Goal: Task Accomplishment & Management: Complete application form

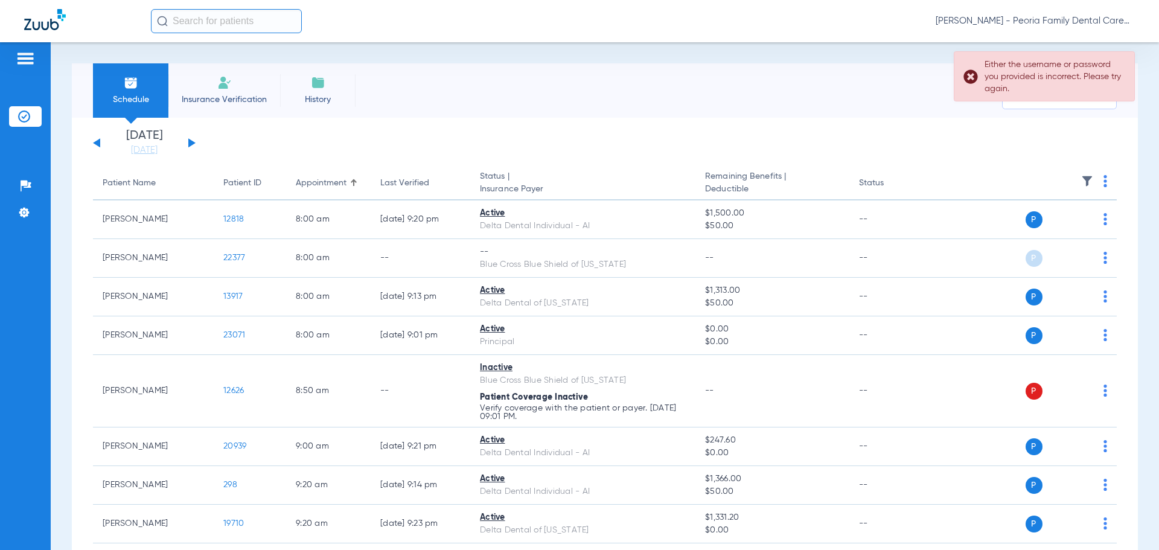
click at [226, 92] on li "Insurance Verification" at bounding box center [224, 90] width 112 height 54
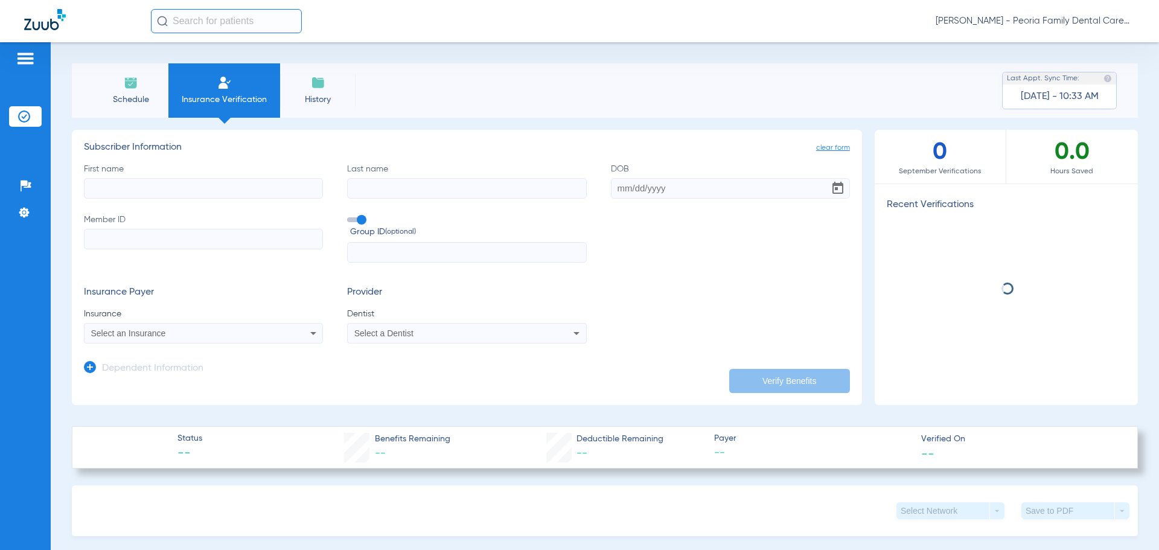
click at [180, 193] on input "First name" at bounding box center [203, 188] width 239 height 21
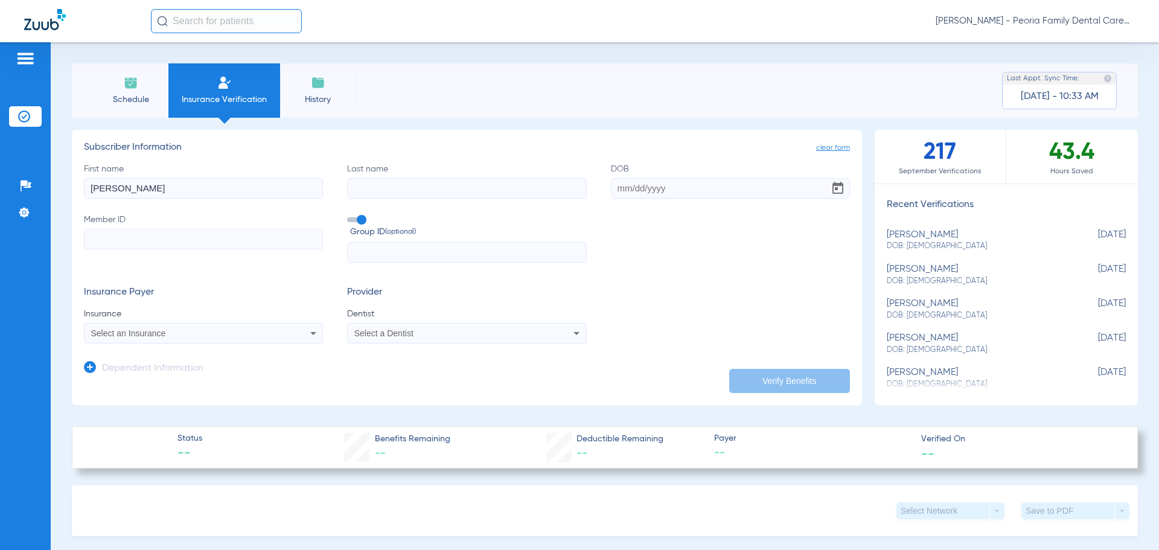
type input "[PERSON_NAME]"
click at [615, 183] on input "DOB" at bounding box center [730, 188] width 239 height 21
type input "[DATE]"
click at [199, 238] on input "Member ID" at bounding box center [203, 239] width 239 height 21
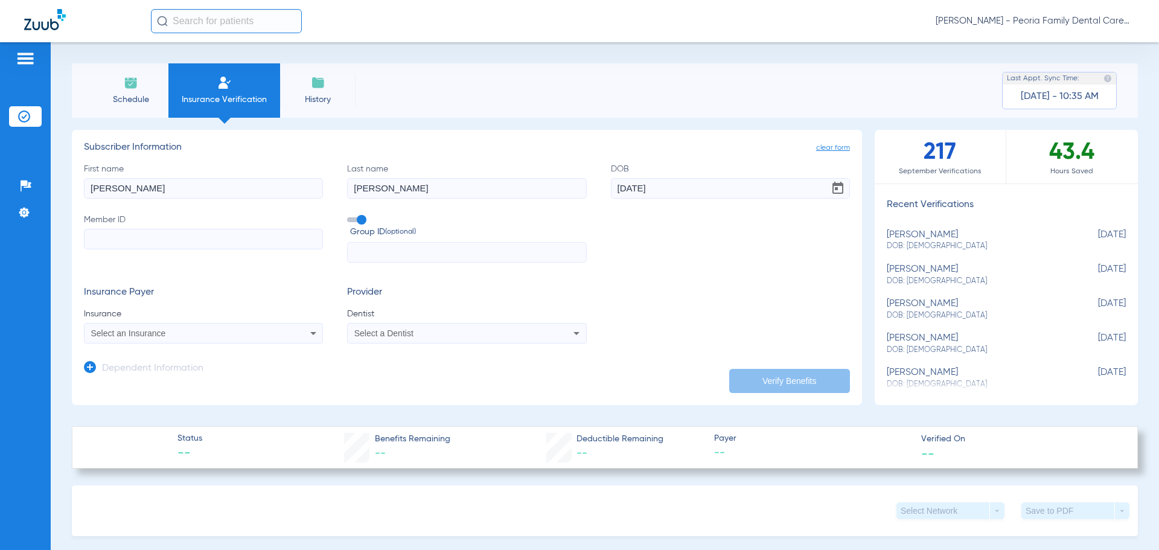
paste input "34954829"
type input "34954829"
click at [310, 331] on icon at bounding box center [313, 333] width 14 height 14
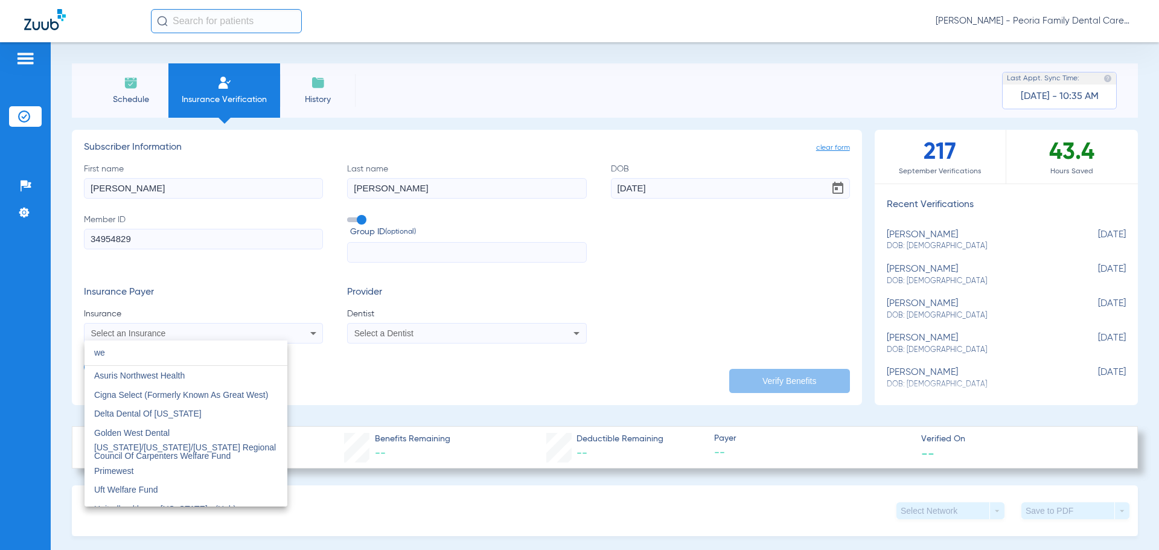
type input "w"
type input "m"
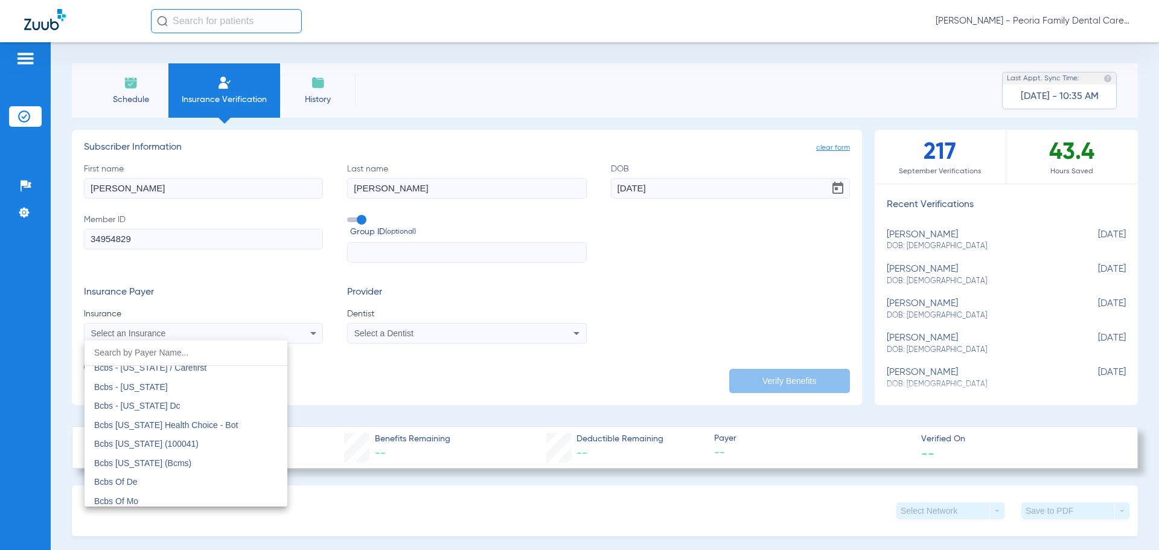
scroll to position [604, 0]
click at [360, 365] on div at bounding box center [579, 275] width 1159 height 550
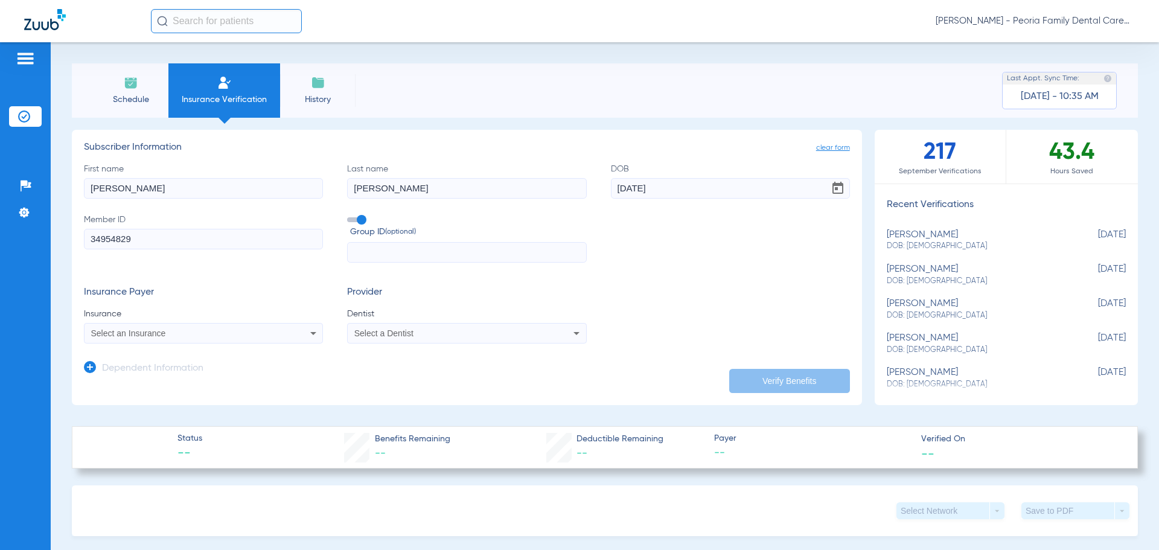
click at [466, 331] on div "Select a Dentist" at bounding box center [444, 333] width 180 height 8
type input "bela"
click at [409, 375] on span "[PERSON_NAME] 1790912046" at bounding box center [415, 375] width 118 height 8
click at [709, 292] on div "Insurance Payer Insurance Select an Insurance Provider Dentist [PERSON_NAME] 17…" at bounding box center [467, 315] width 766 height 57
click at [146, 337] on span "Select an Insurance" at bounding box center [128, 333] width 75 height 10
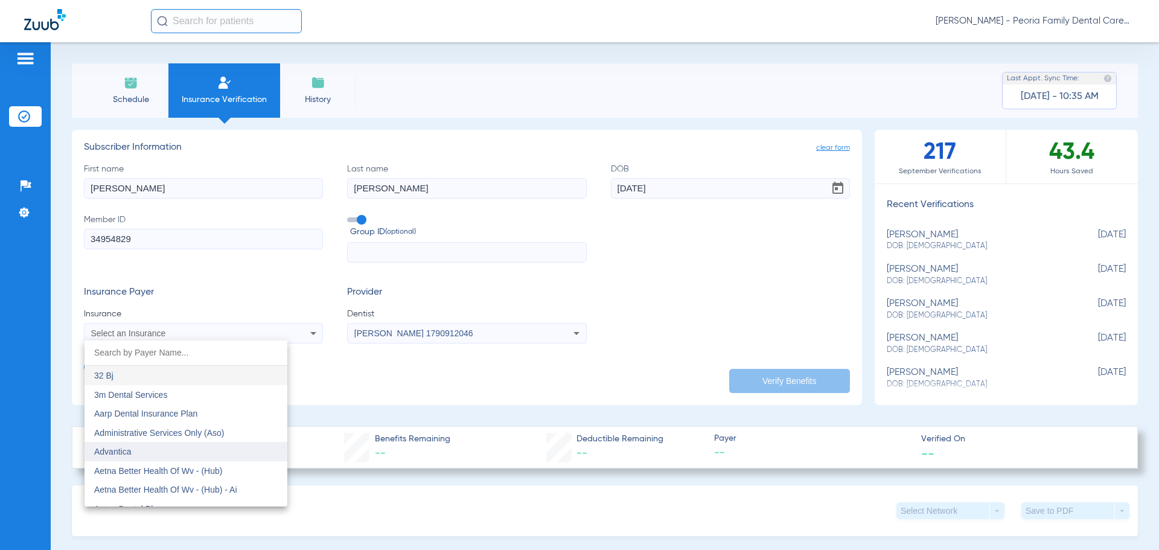
scroll to position [60, 0]
click at [205, 448] on mat-option "Aetna Dental Plans" at bounding box center [186, 448] width 203 height 19
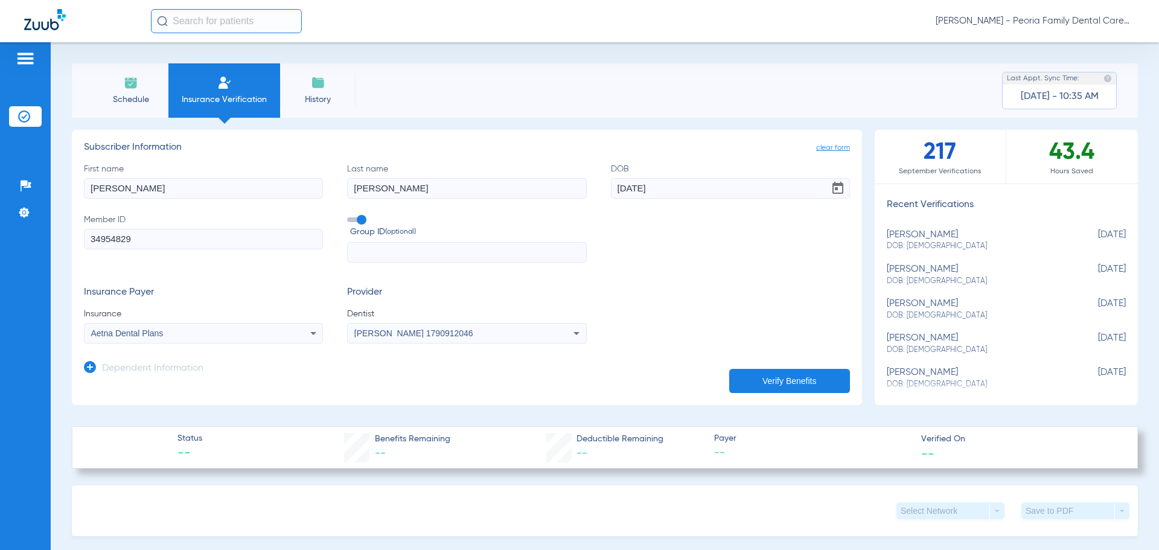
click at [784, 385] on button "Verify Benefits" at bounding box center [789, 381] width 121 height 24
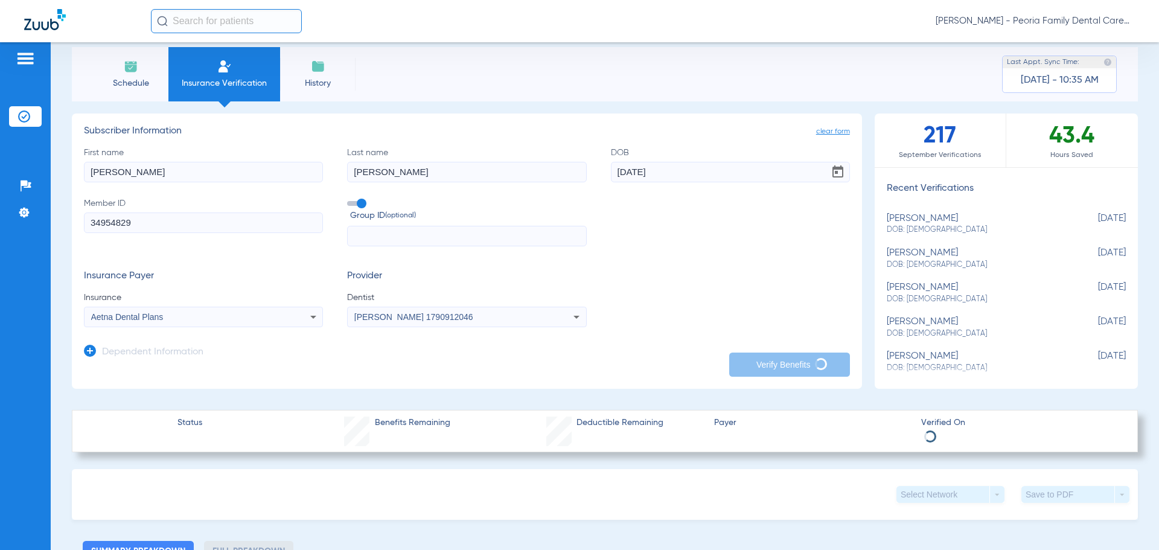
scroll to position [0, 0]
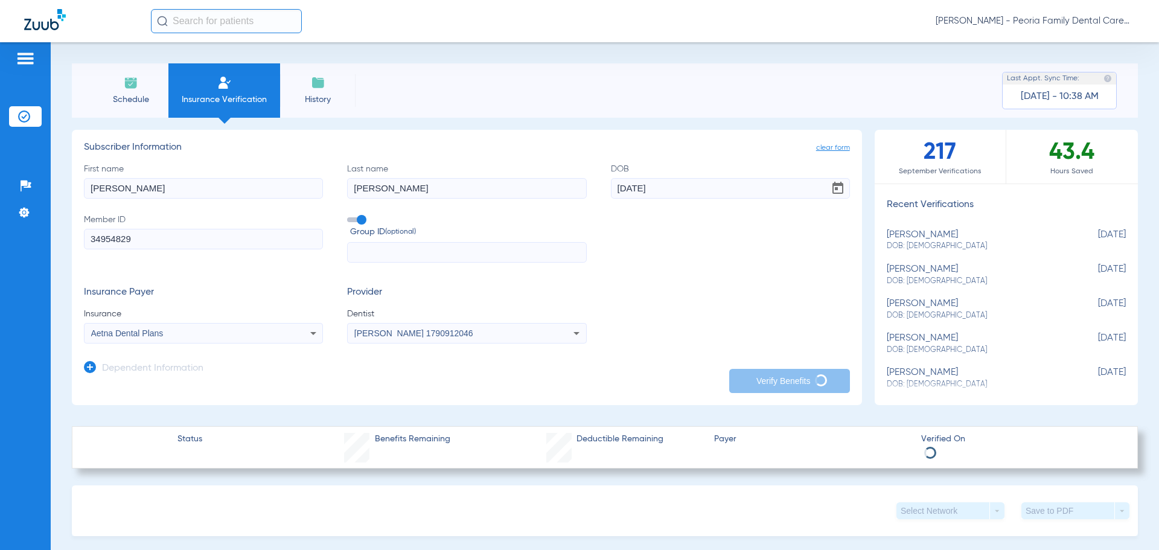
click at [310, 332] on icon at bounding box center [313, 333] width 14 height 14
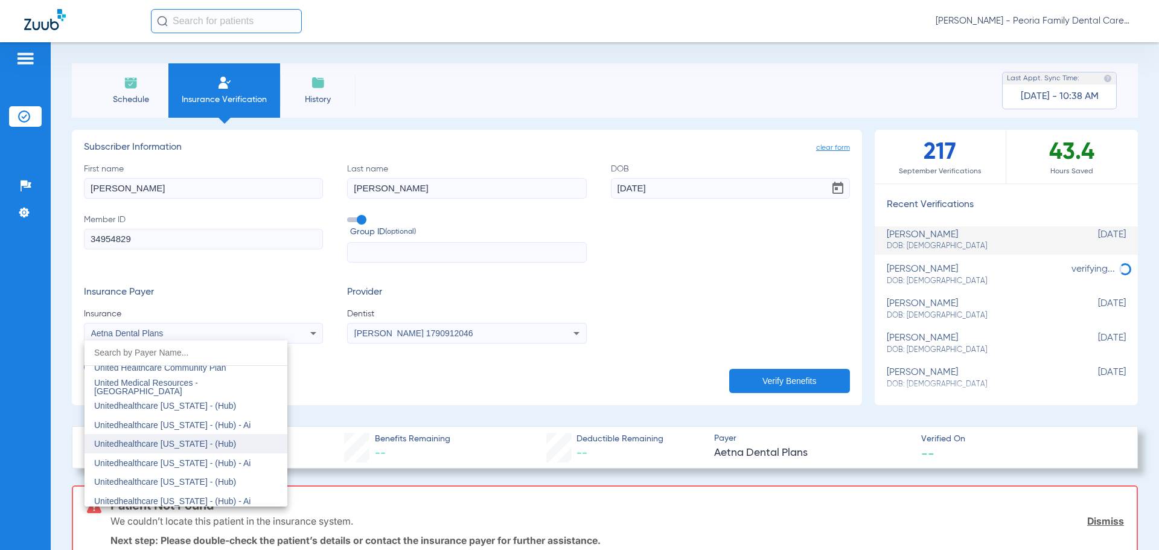
scroll to position [7135, 0]
click at [190, 412] on mat-option "United Healthcare" at bounding box center [186, 409] width 203 height 19
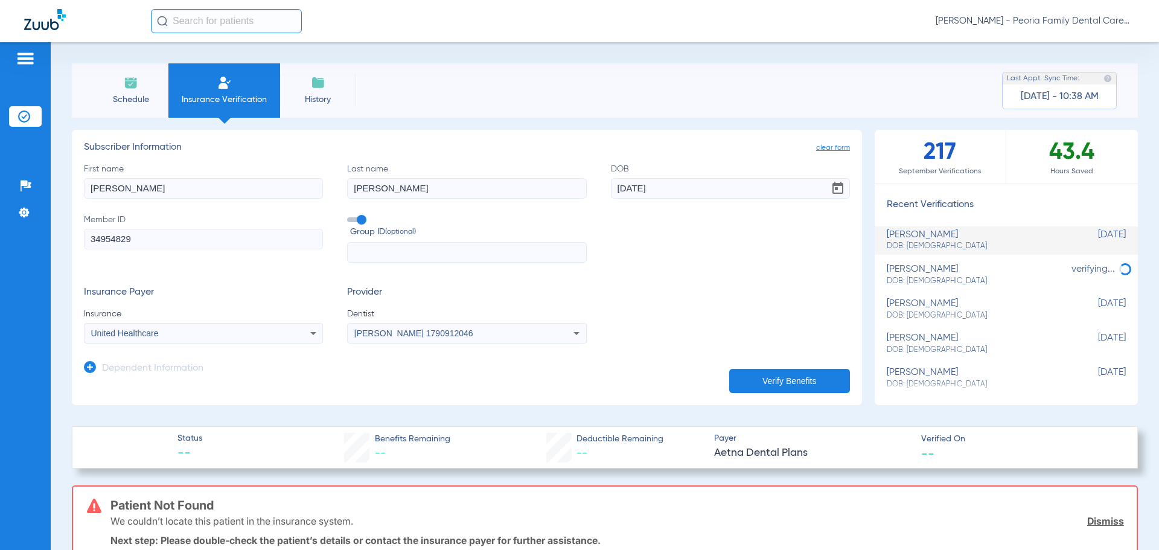
click at [796, 378] on button "Verify Benefits" at bounding box center [789, 381] width 121 height 24
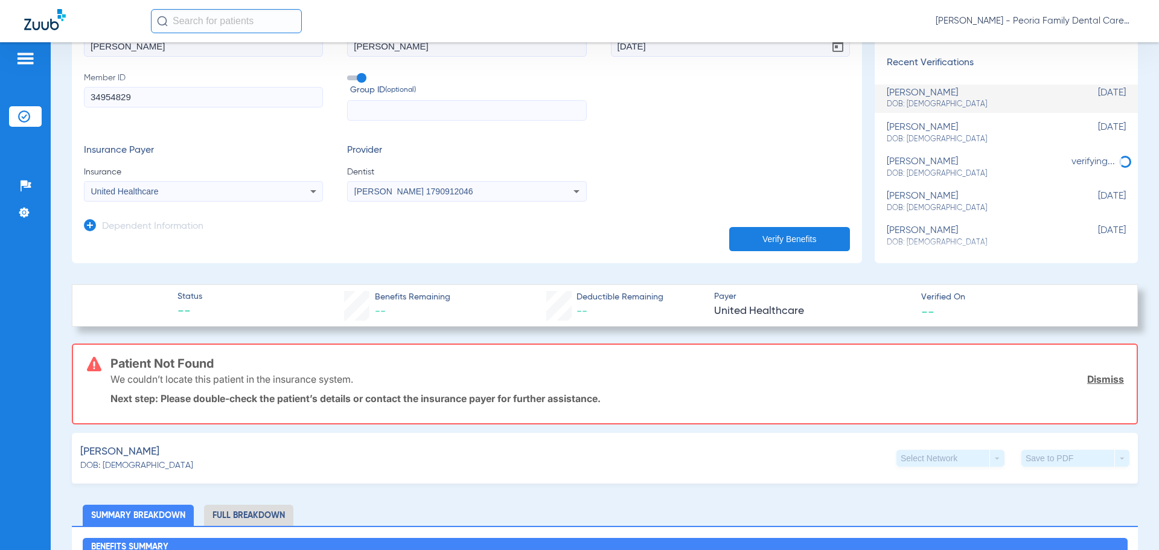
scroll to position [121, 0]
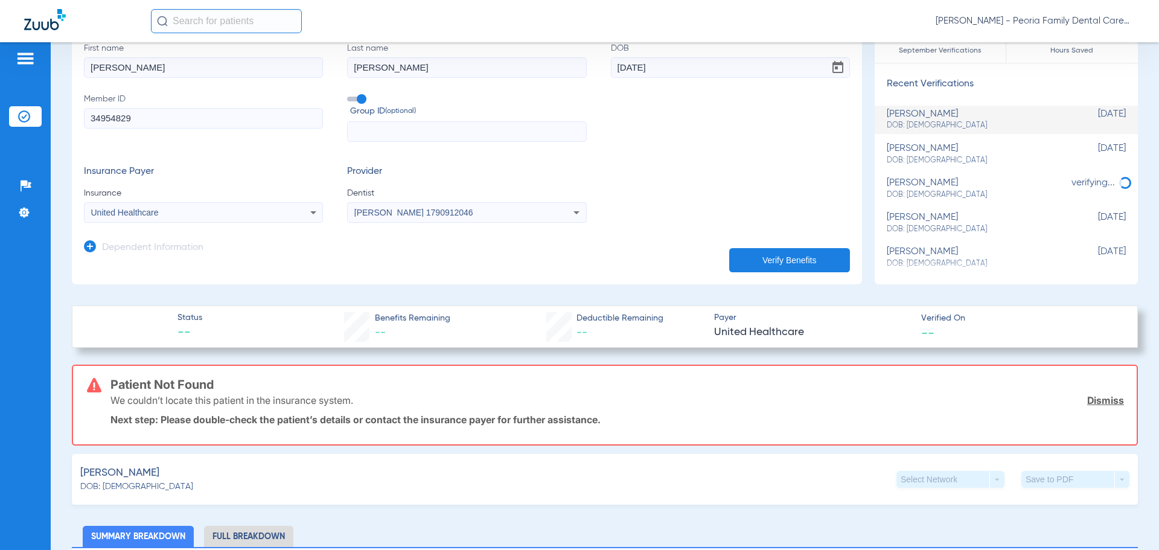
click at [310, 211] on icon at bounding box center [313, 212] width 14 height 14
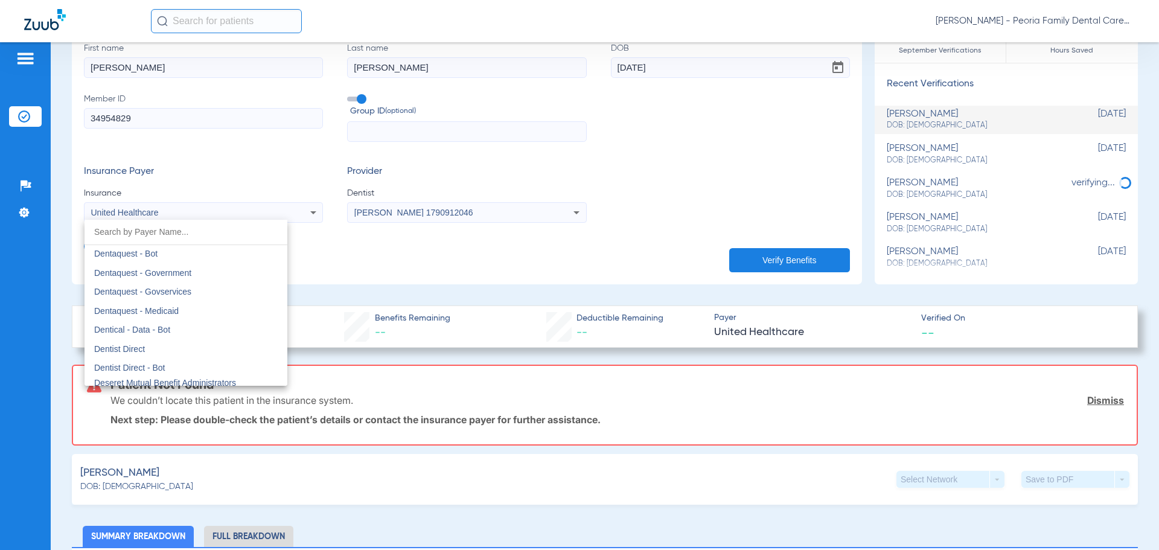
scroll to position [3546, 0]
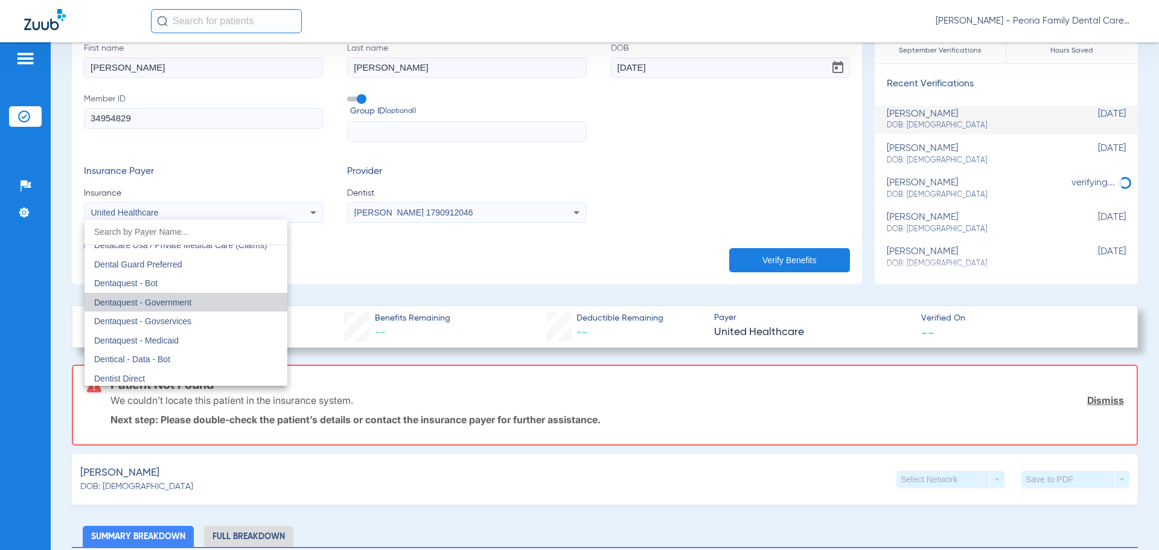
click at [187, 295] on mat-option "Dentaquest - Government" at bounding box center [186, 302] width 203 height 19
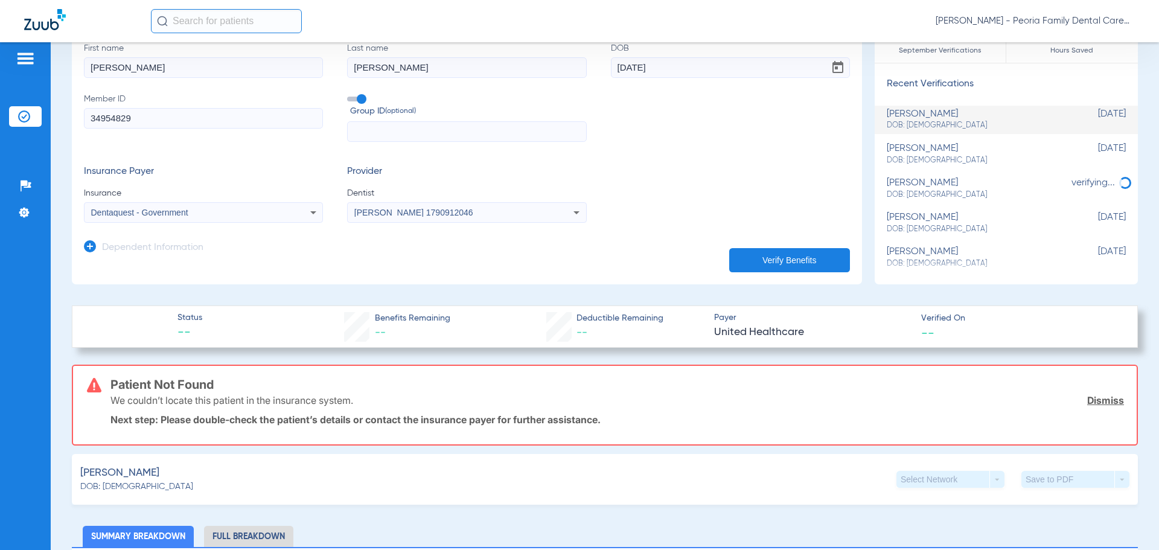
click at [783, 263] on button "Verify Benefits" at bounding box center [789, 260] width 121 height 24
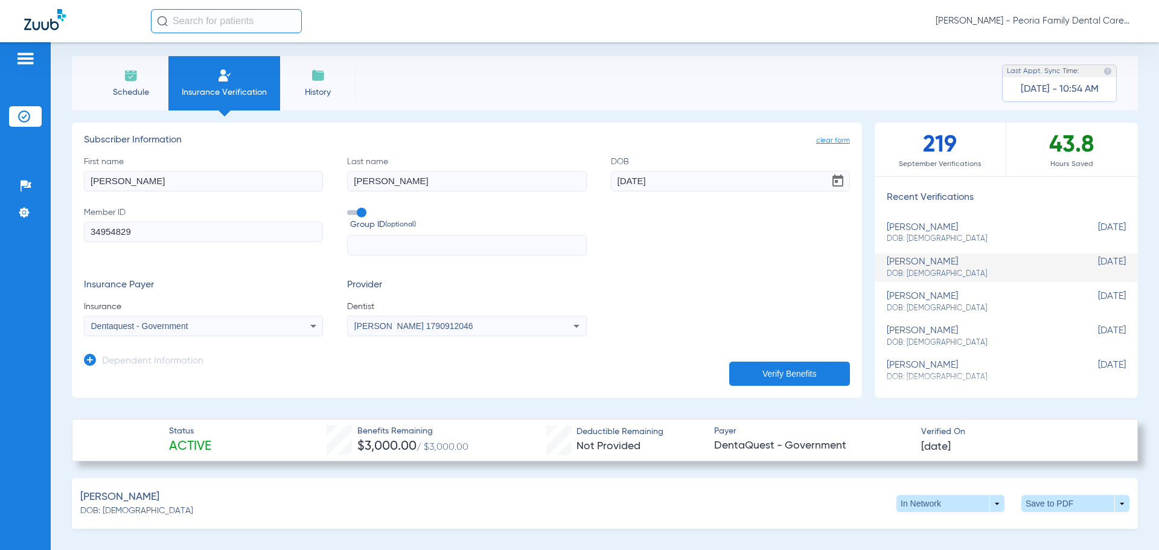
scroll to position [0, 0]
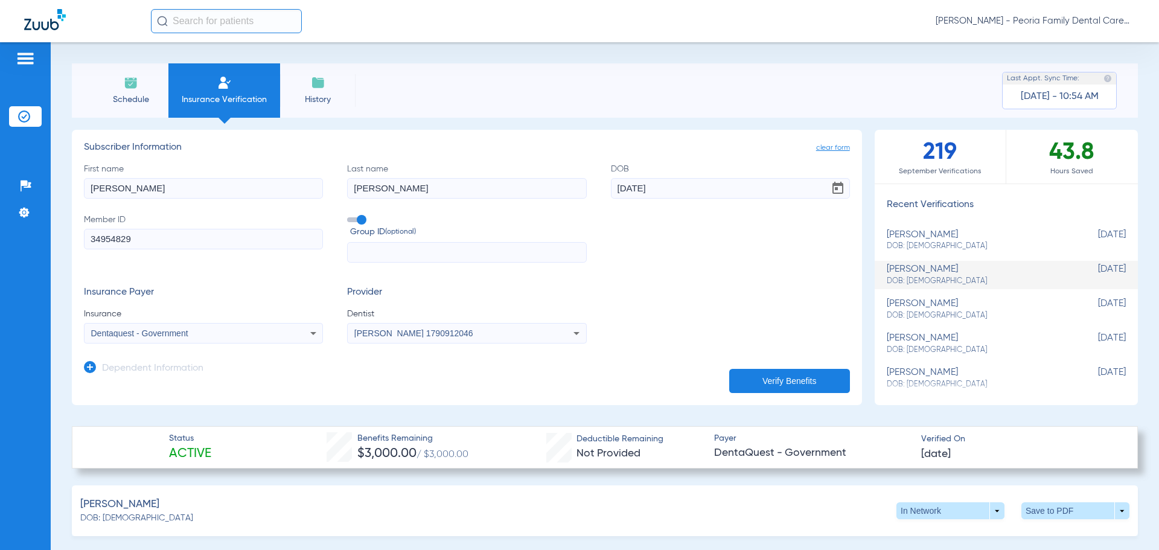
click at [129, 77] on img at bounding box center [131, 82] width 14 height 14
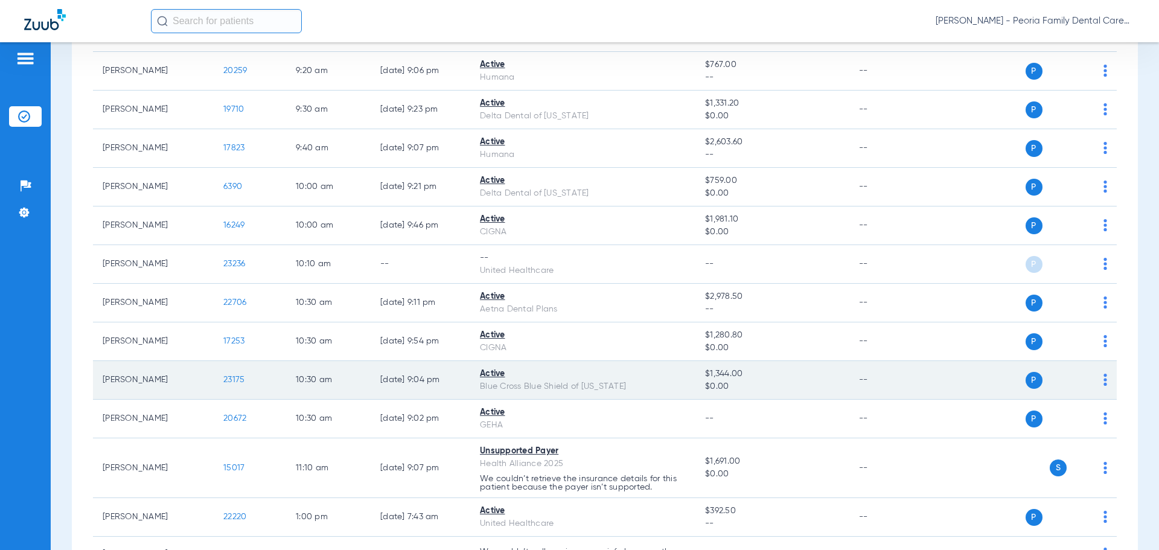
scroll to position [483, 0]
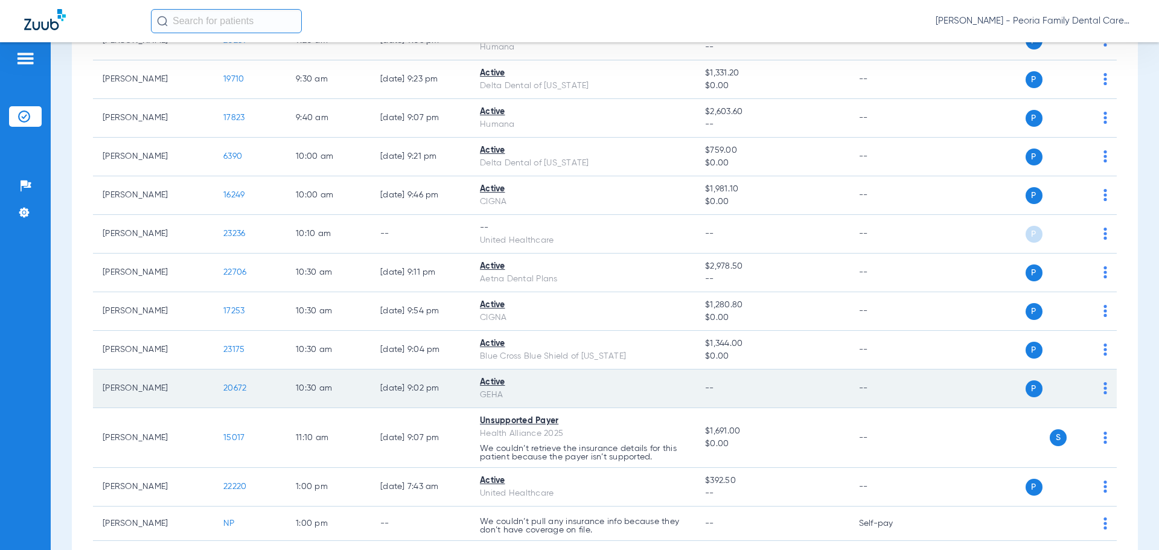
click at [132, 388] on td "[PERSON_NAME]" at bounding box center [153, 388] width 121 height 39
click at [1100, 388] on td "P S" at bounding box center [1024, 388] width 187 height 39
click at [1098, 391] on td "P S" at bounding box center [1024, 388] width 187 height 39
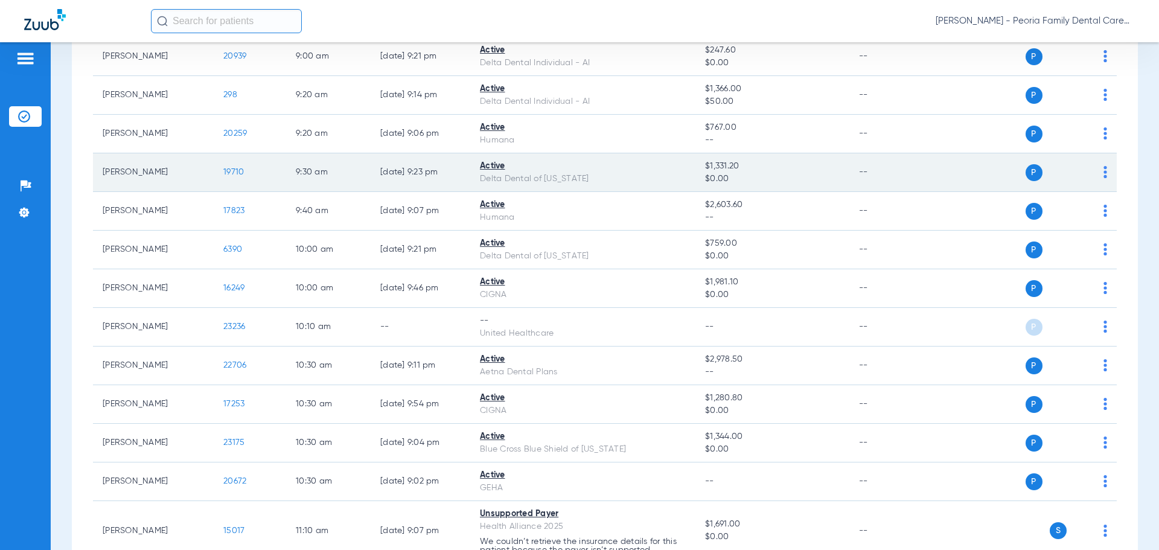
scroll to position [241, 0]
